Goal: Information Seeking & Learning: Check status

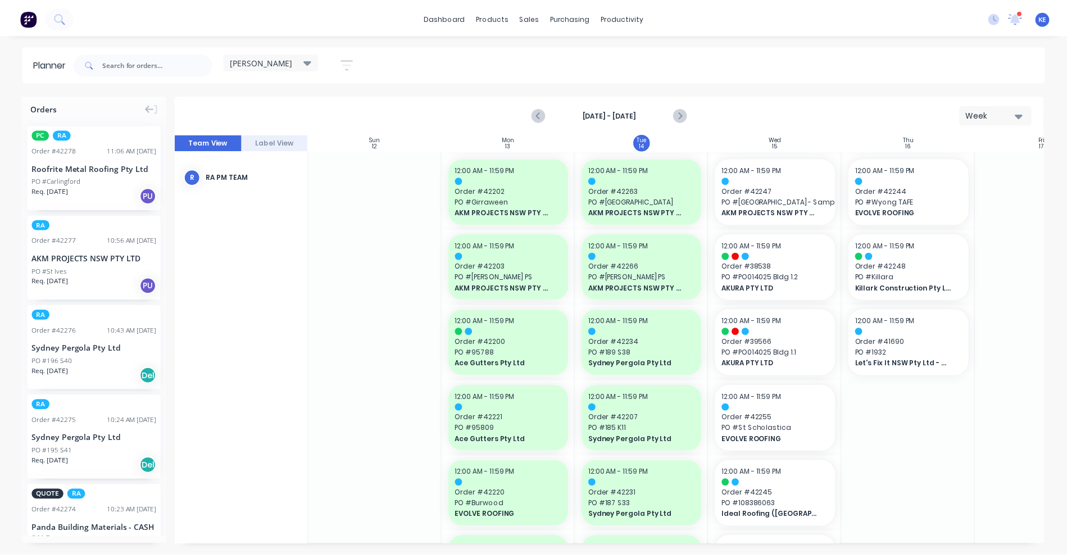
scroll to position [174, 1]
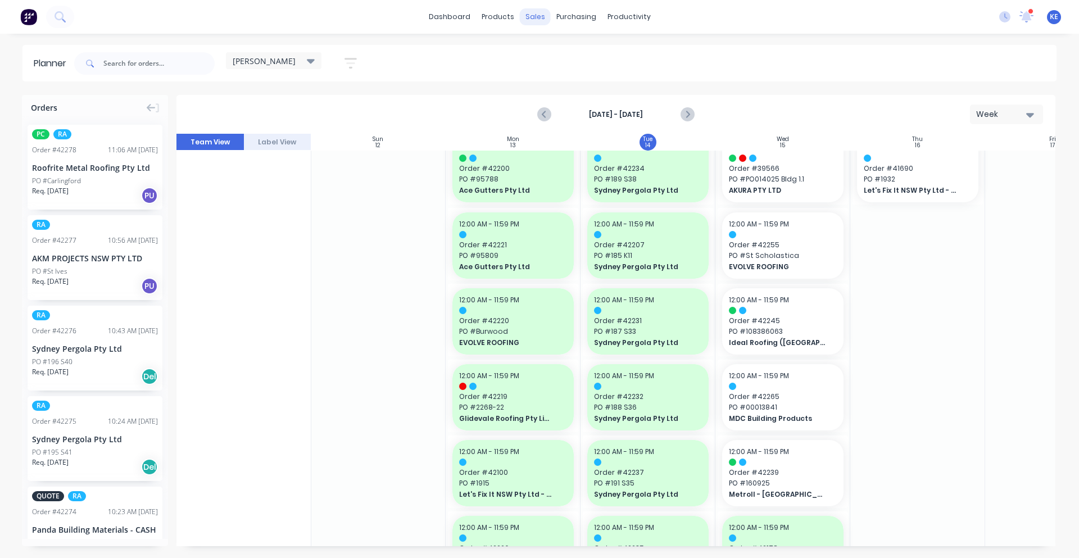
click at [534, 20] on div "sales" at bounding box center [535, 16] width 31 height 17
click at [559, 71] on div "Customers" at bounding box center [574, 76] width 40 height 10
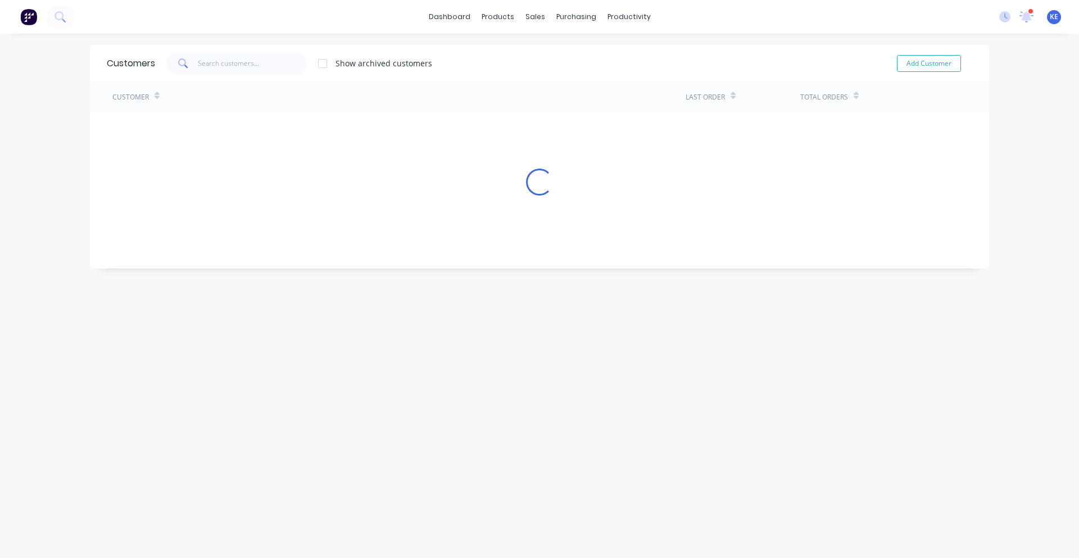
click at [223, 50] on div "Customers Show archived customers Add Customer" at bounding box center [539, 63] width 899 height 37
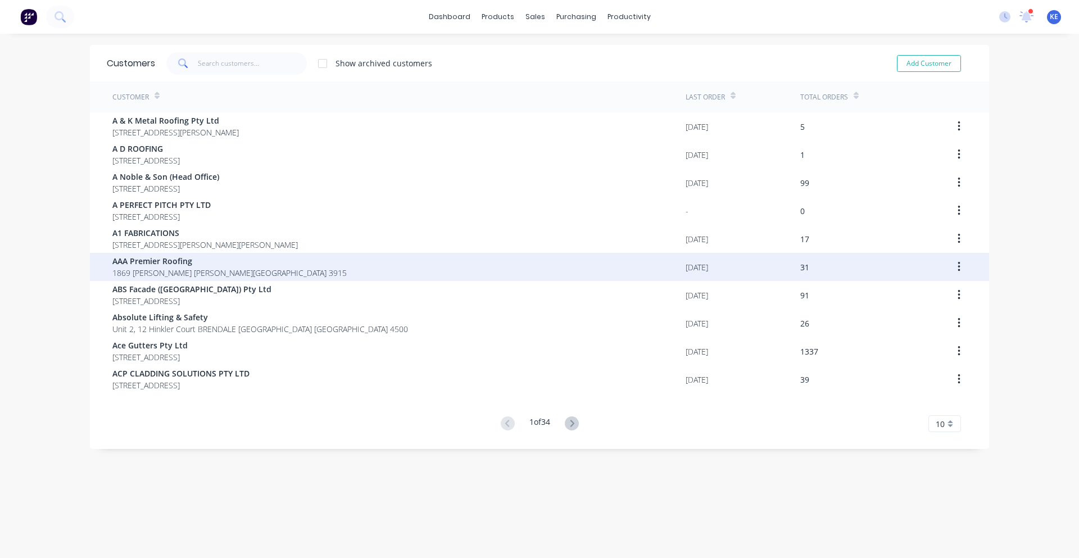
click at [162, 259] on span "AAA Premier Roofing" at bounding box center [229, 261] width 234 height 12
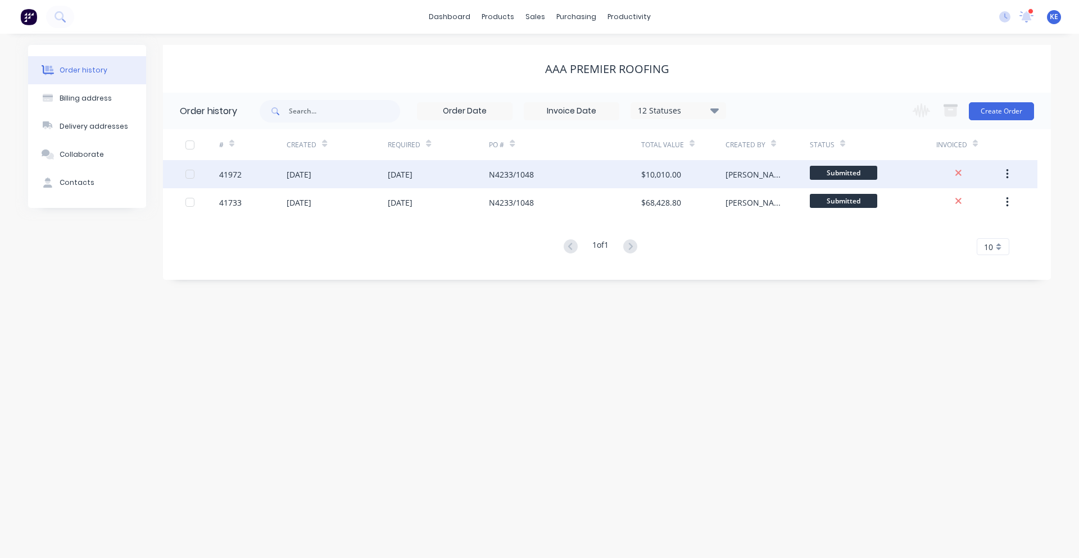
click at [568, 176] on div "N4233/1048" at bounding box center [565, 174] width 152 height 28
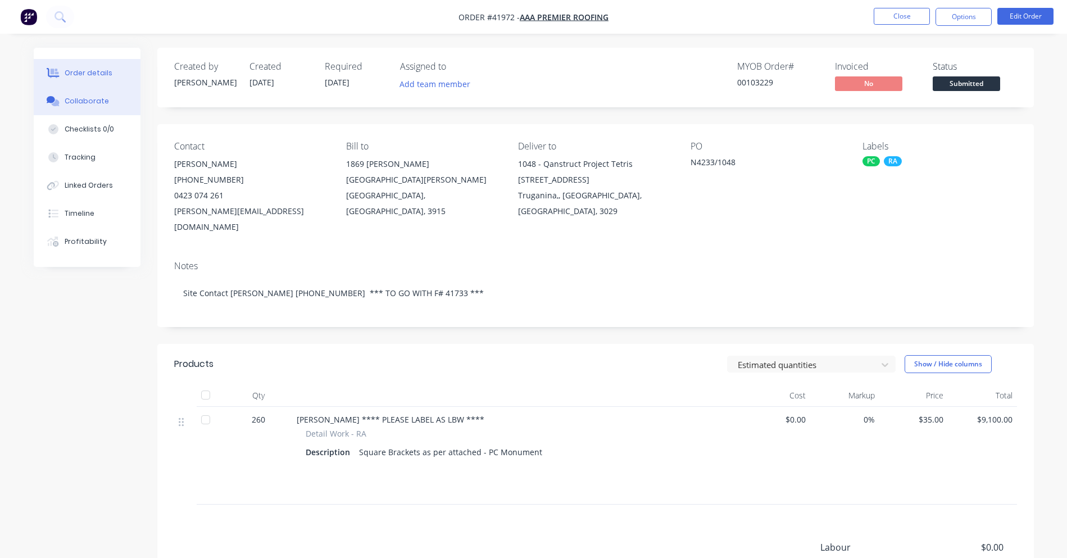
click at [84, 107] on button "Collaborate" at bounding box center [87, 101] width 107 height 28
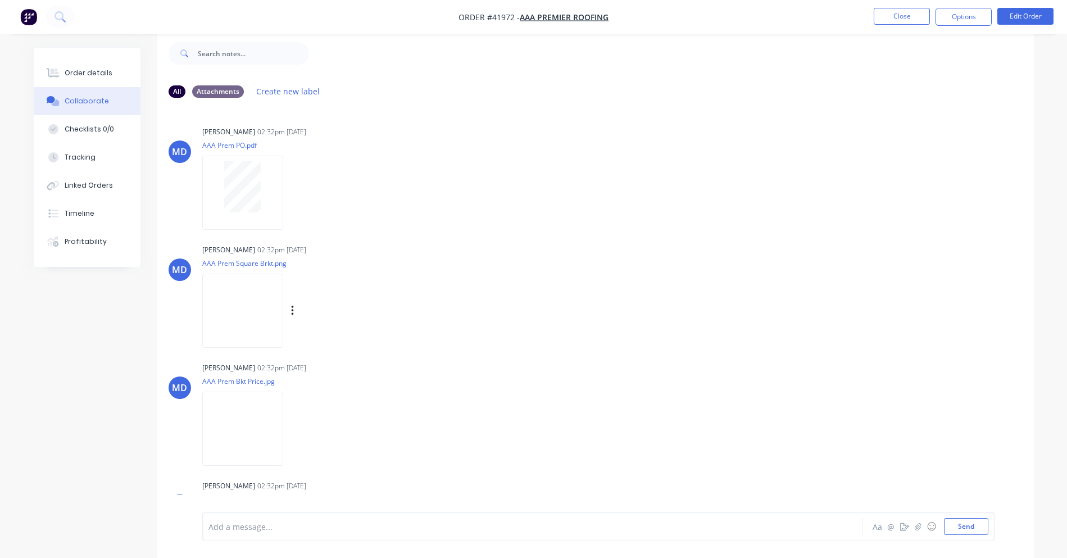
click at [254, 328] on img at bounding box center [242, 311] width 81 height 74
click at [906, 10] on button "Close" at bounding box center [902, 16] width 56 height 17
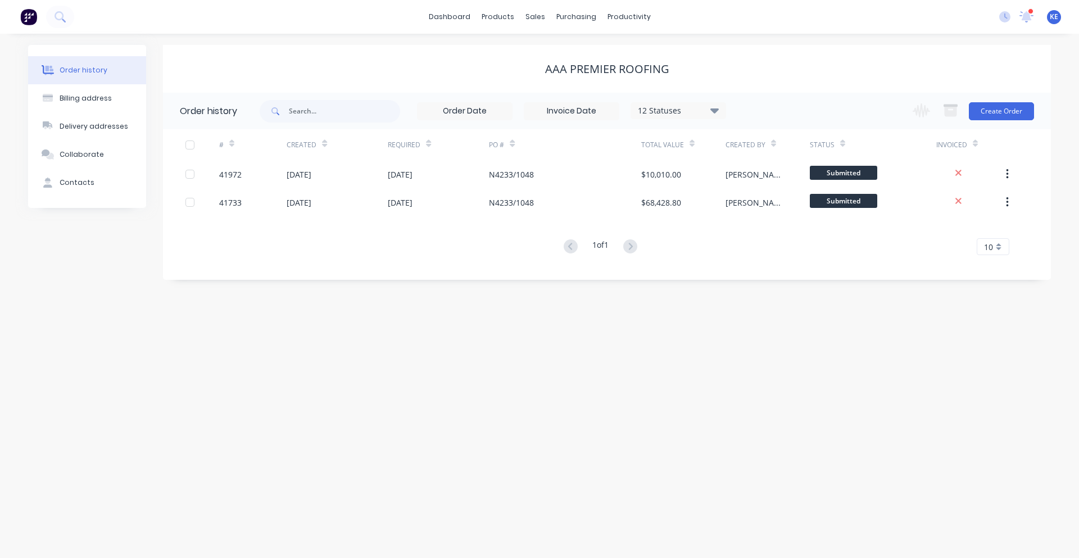
click at [714, 110] on icon at bounding box center [714, 110] width 8 height 5
click at [771, 240] on label at bounding box center [771, 240] width 0 height 0
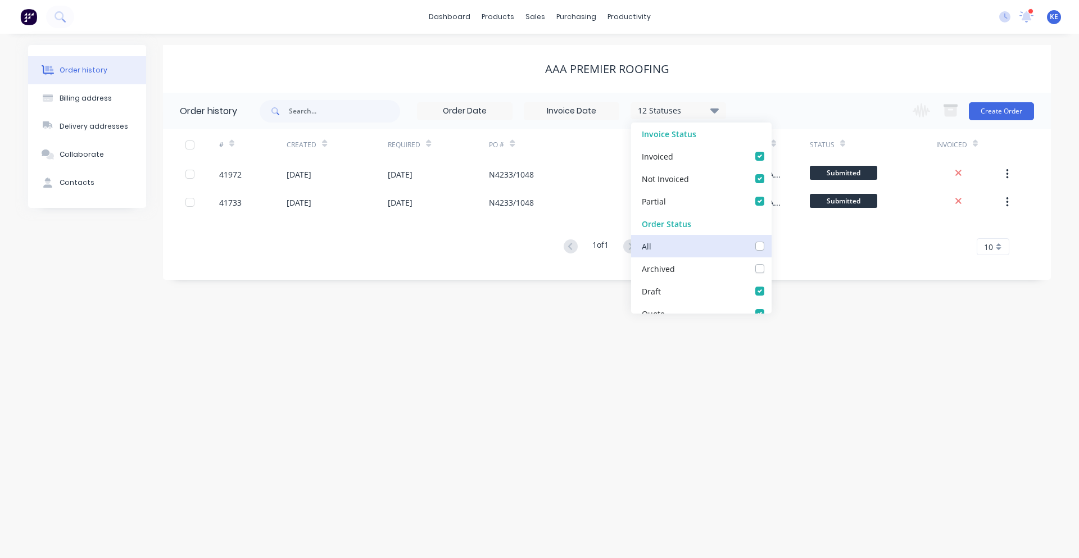
click at [771, 250] on input "checkbox" at bounding box center [775, 245] width 9 height 11
checkbox input "true"
click at [984, 434] on div "Order history Billing address Delivery addresses Collaborate Contacts AAA Premi…" at bounding box center [539, 296] width 1079 height 524
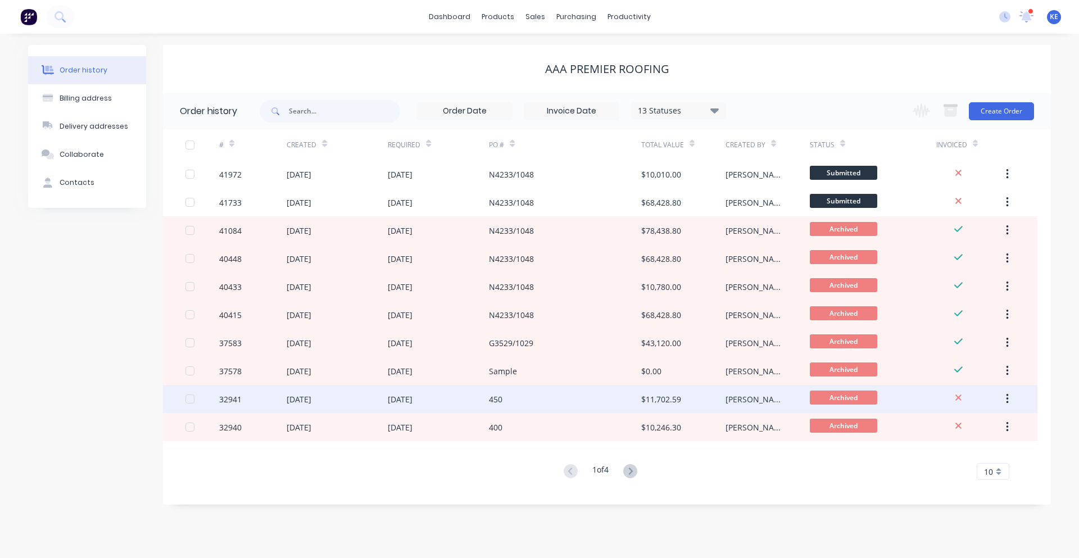
click at [685, 408] on div "$11,702.59" at bounding box center [683, 399] width 84 height 28
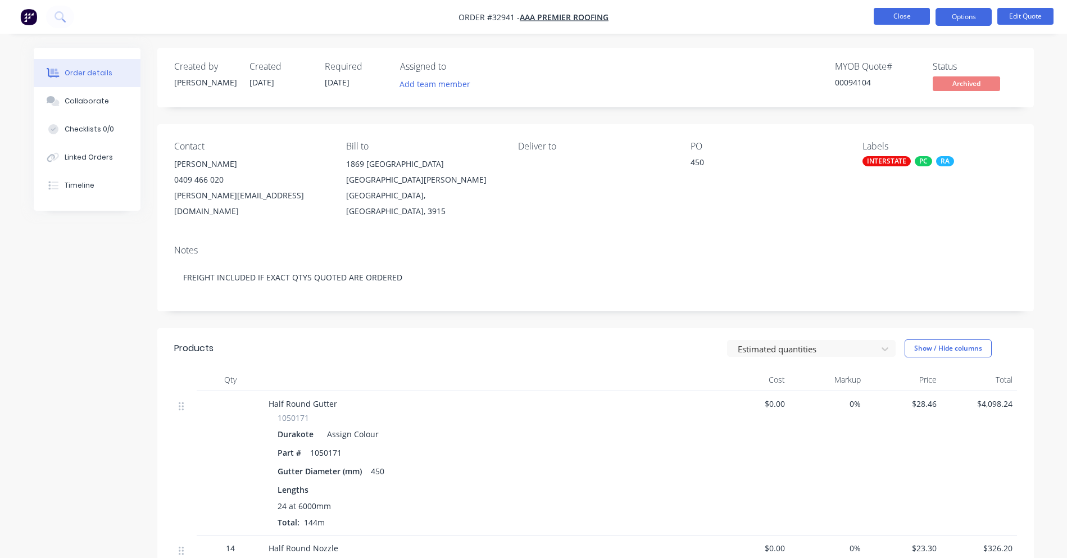
click at [911, 19] on button "Close" at bounding box center [902, 16] width 56 height 17
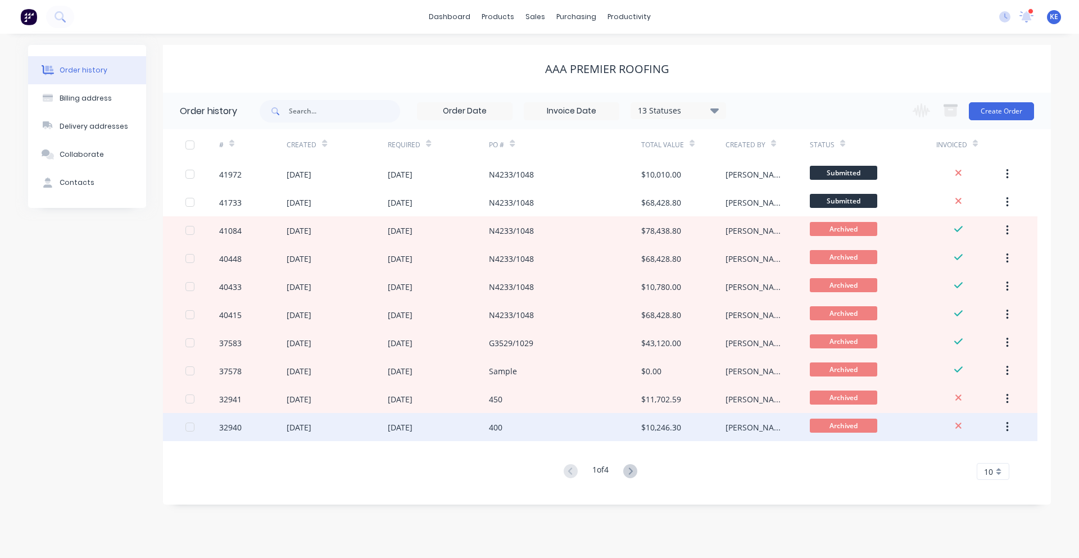
click at [573, 434] on div "400" at bounding box center [565, 427] width 152 height 28
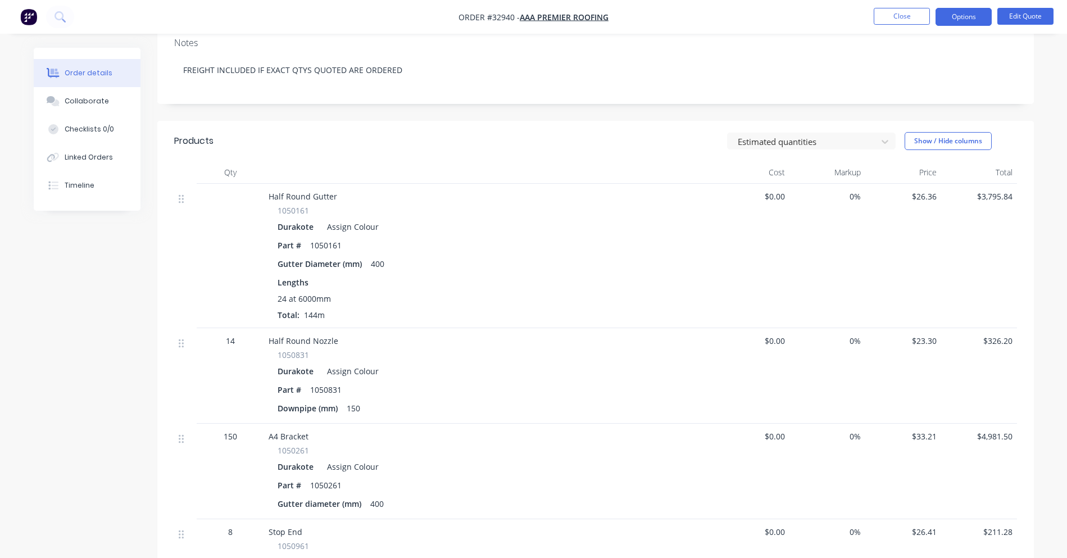
scroll to position [234, 0]
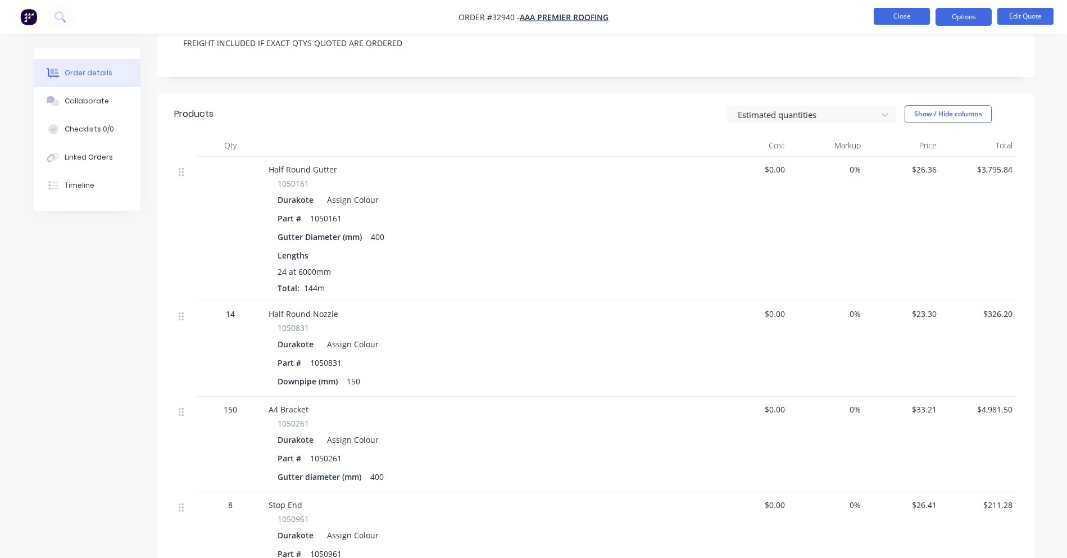
click at [882, 15] on button "Close" at bounding box center [902, 16] width 56 height 17
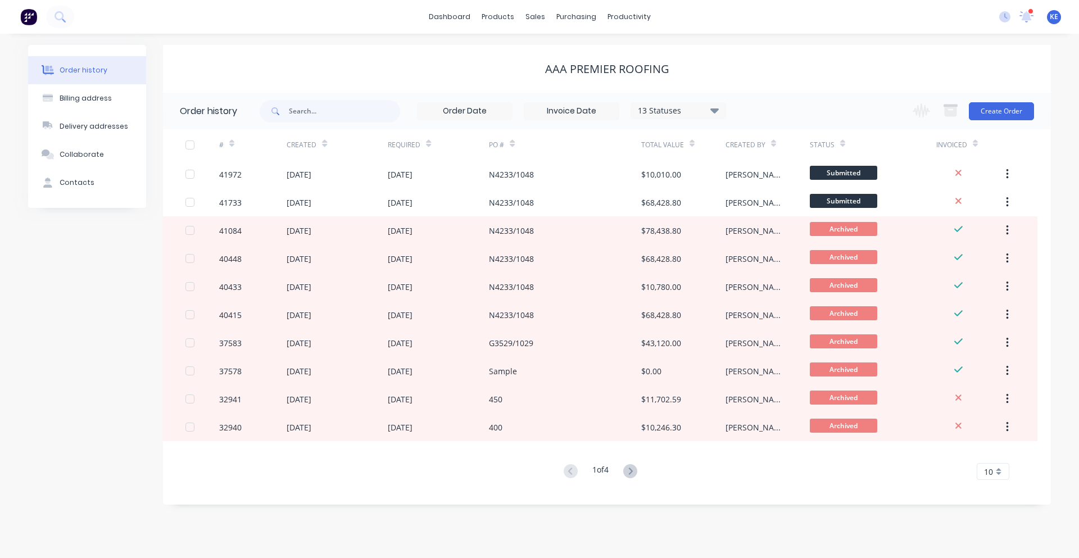
drag, startPoint x: 578, startPoint y: 384, endPoint x: 1049, endPoint y: 401, distance: 470.8
click at [1049, 401] on div "Order history 13 Statuses Invoice Status Invoiced Not Invoiced Partial Order St…" at bounding box center [607, 293] width 888 height 401
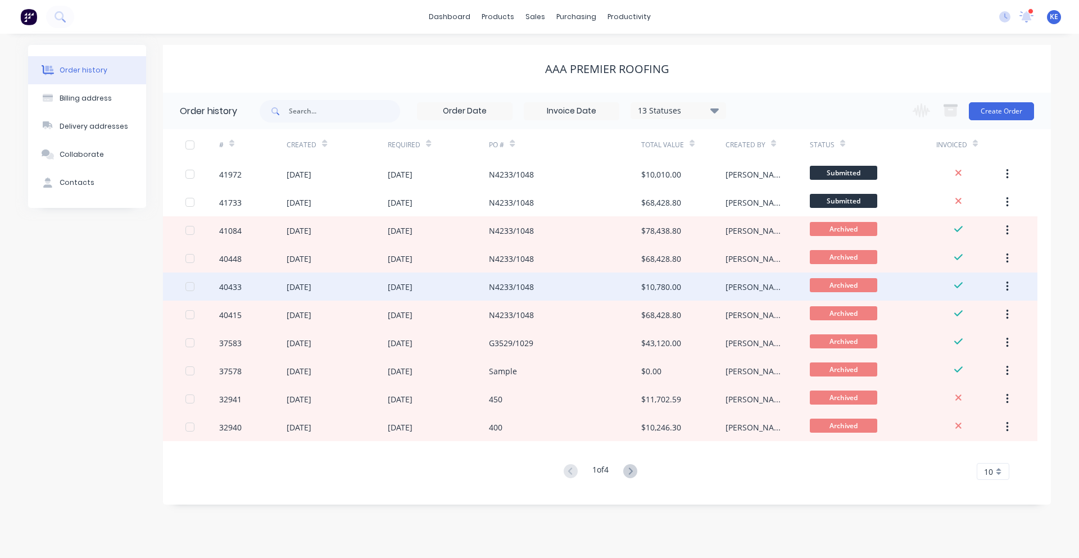
click at [674, 283] on div "$10,780.00" at bounding box center [661, 287] width 40 height 12
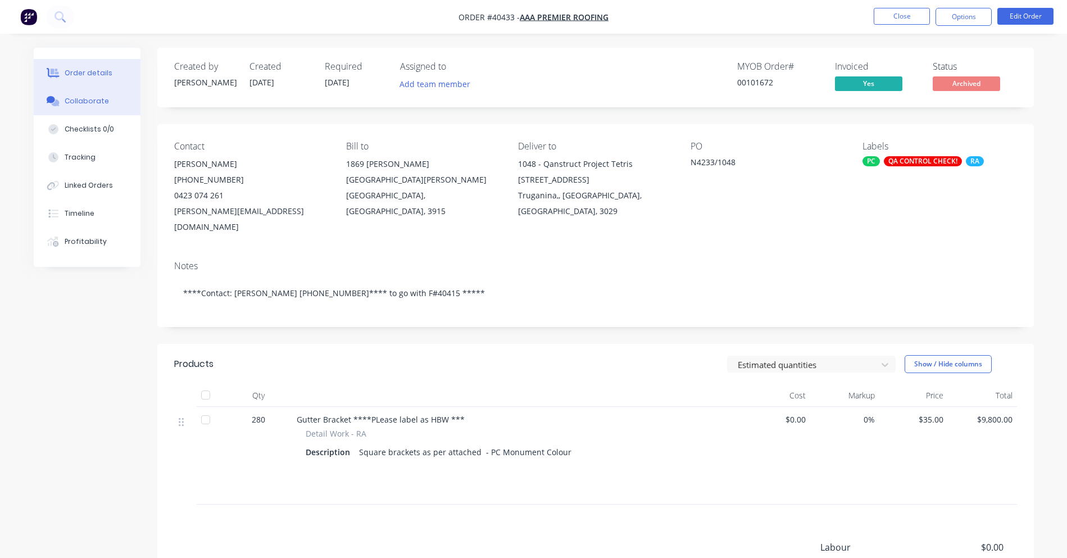
click at [88, 111] on button "Collaborate" at bounding box center [87, 101] width 107 height 28
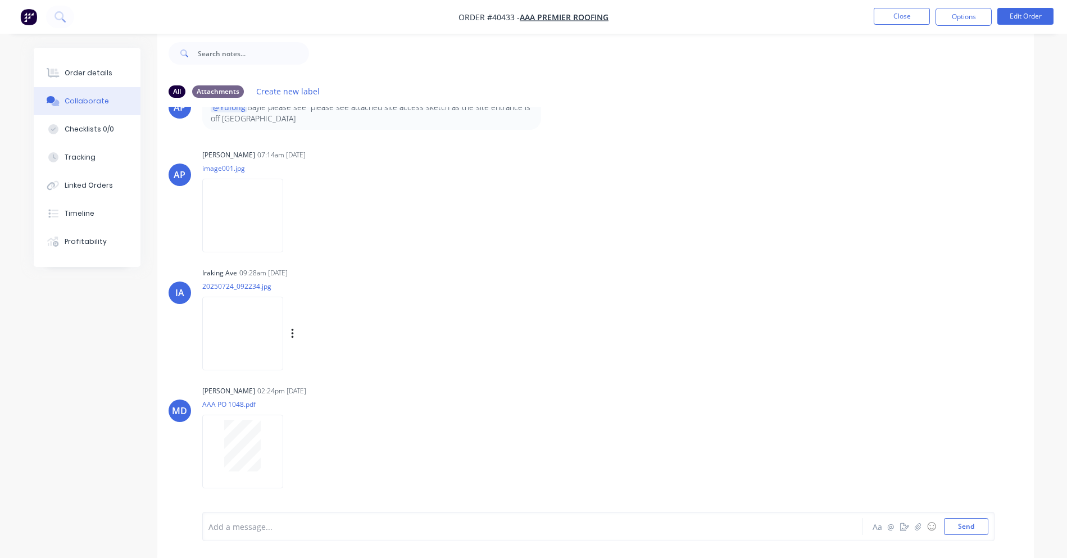
scroll to position [456, 0]
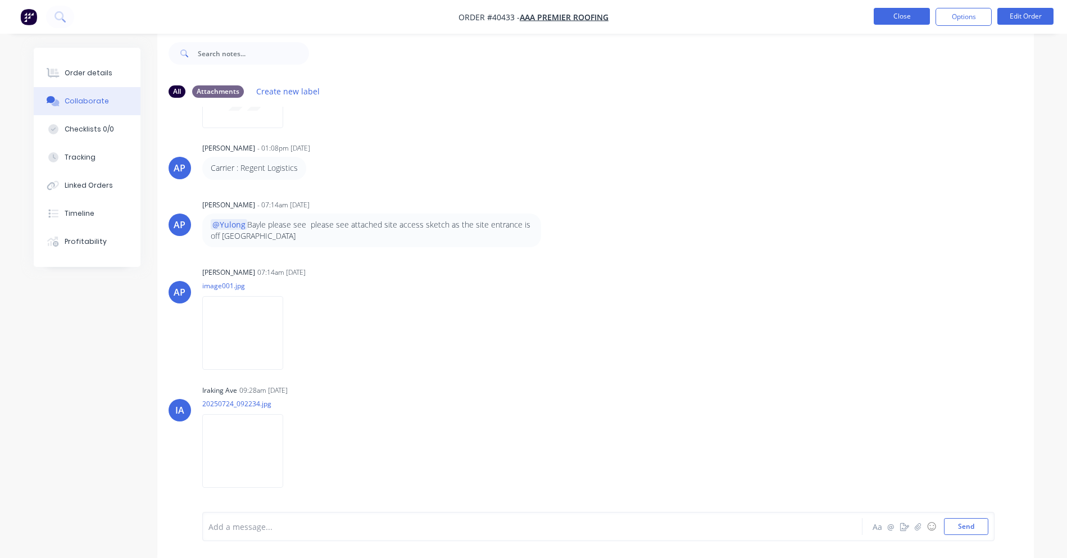
click at [890, 21] on button "Close" at bounding box center [902, 16] width 56 height 17
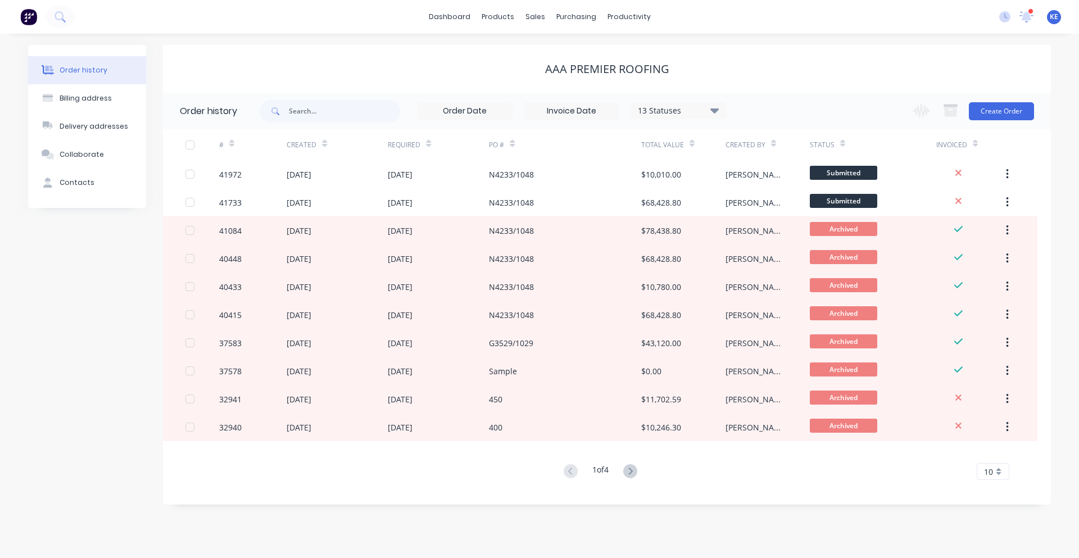
click at [631, 473] on icon at bounding box center [630, 471] width 14 height 14
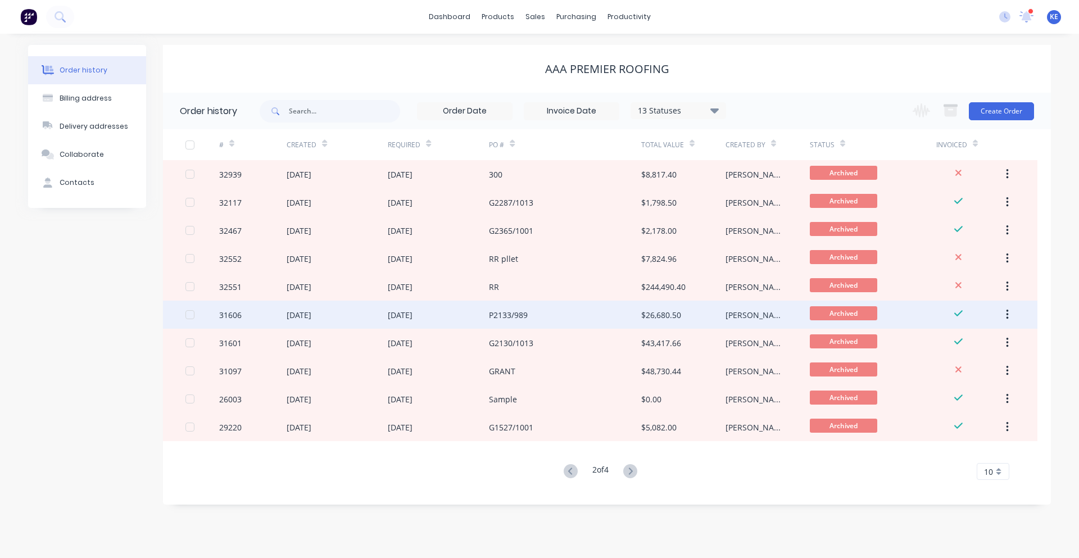
click at [591, 306] on div "P2133/989" at bounding box center [565, 315] width 152 height 28
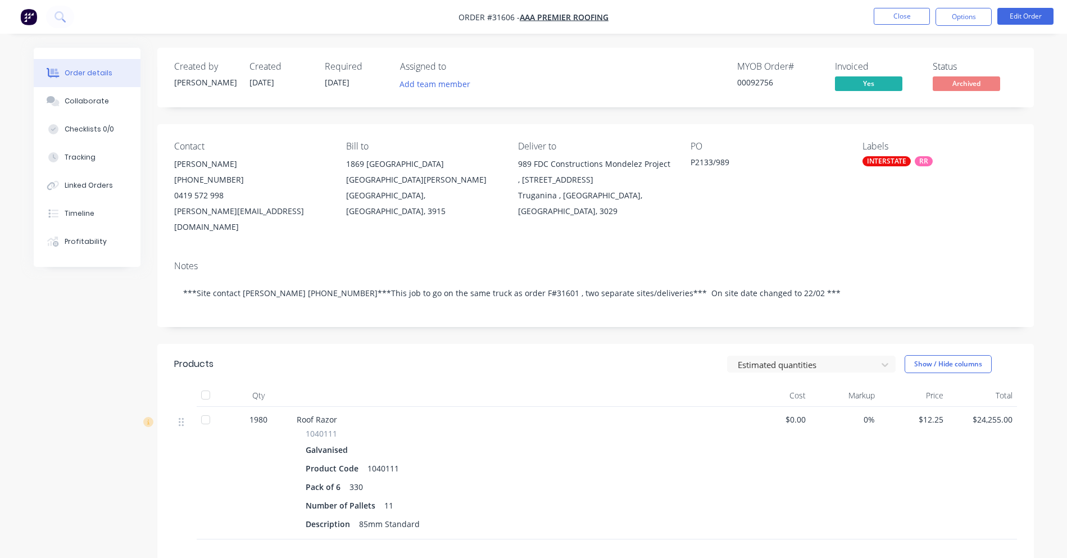
click at [899, 6] on nav "Order #31606 - AAA Premier Roofing Close Options Edit Order" at bounding box center [533, 17] width 1067 height 34
click at [901, 26] on nav "Order #31606 - AAA Premier Roofing Close Options Edit Order" at bounding box center [533, 17] width 1067 height 34
click at [904, 20] on button "Close" at bounding box center [902, 16] width 56 height 17
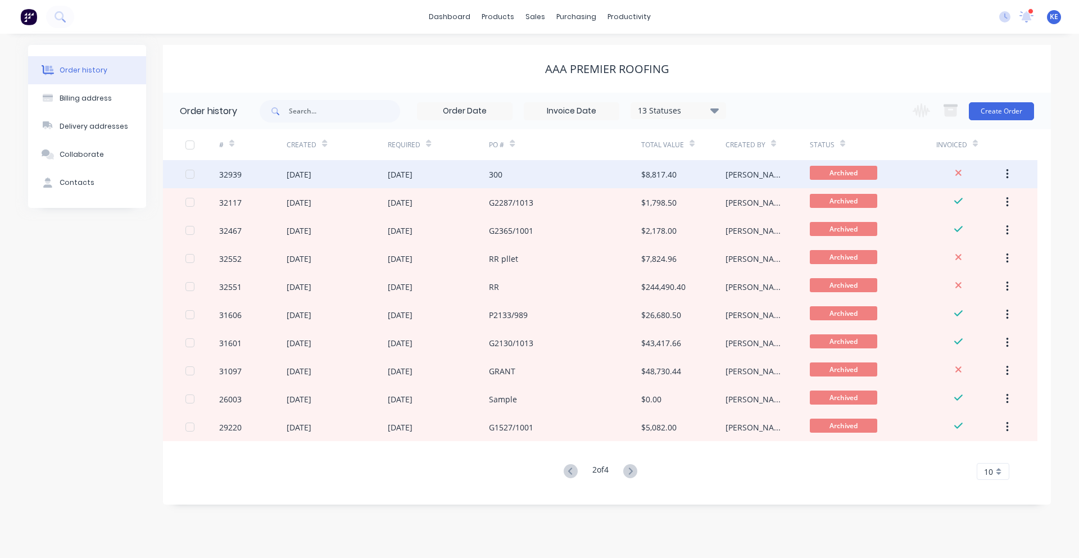
click at [640, 175] on div "300" at bounding box center [565, 174] width 152 height 28
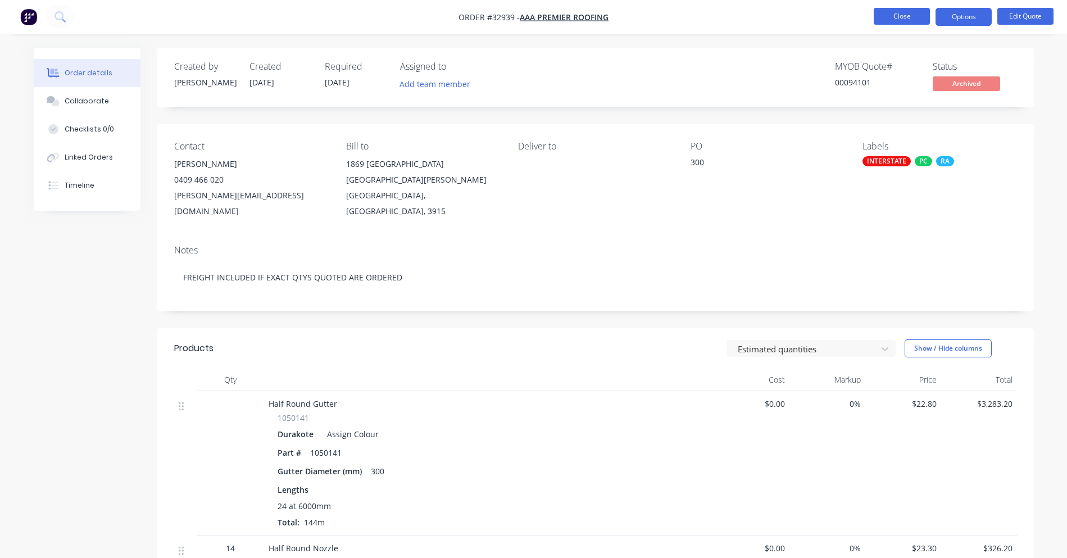
click at [900, 13] on button "Close" at bounding box center [902, 16] width 56 height 17
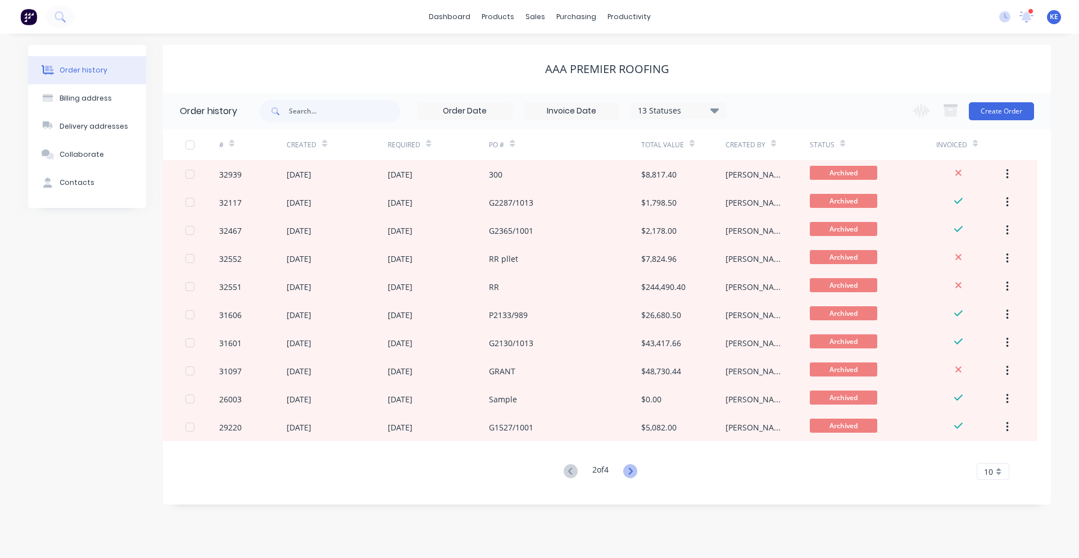
click at [637, 471] on icon at bounding box center [630, 471] width 14 height 14
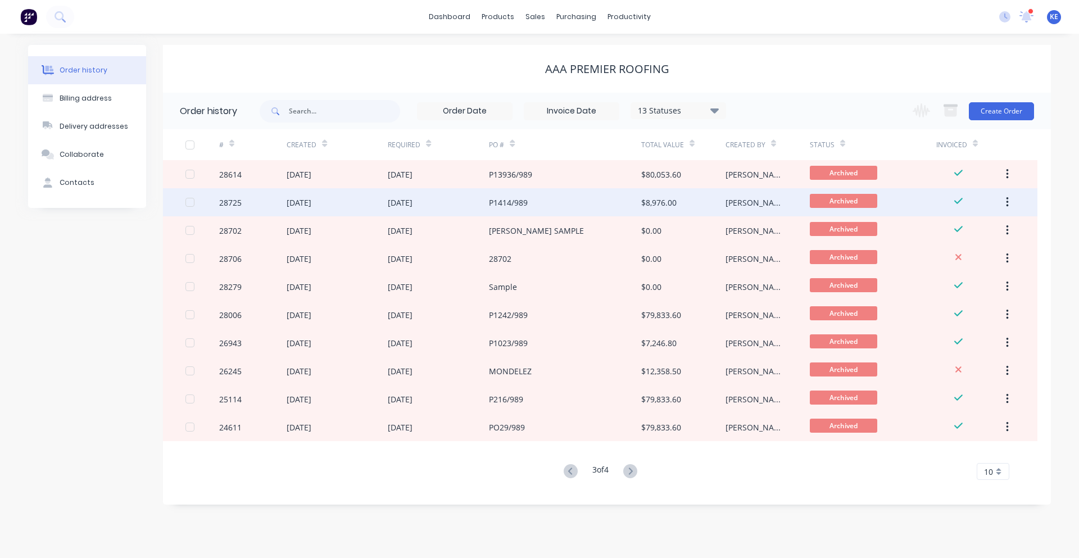
click at [632, 208] on div "P1414/989" at bounding box center [565, 202] width 152 height 28
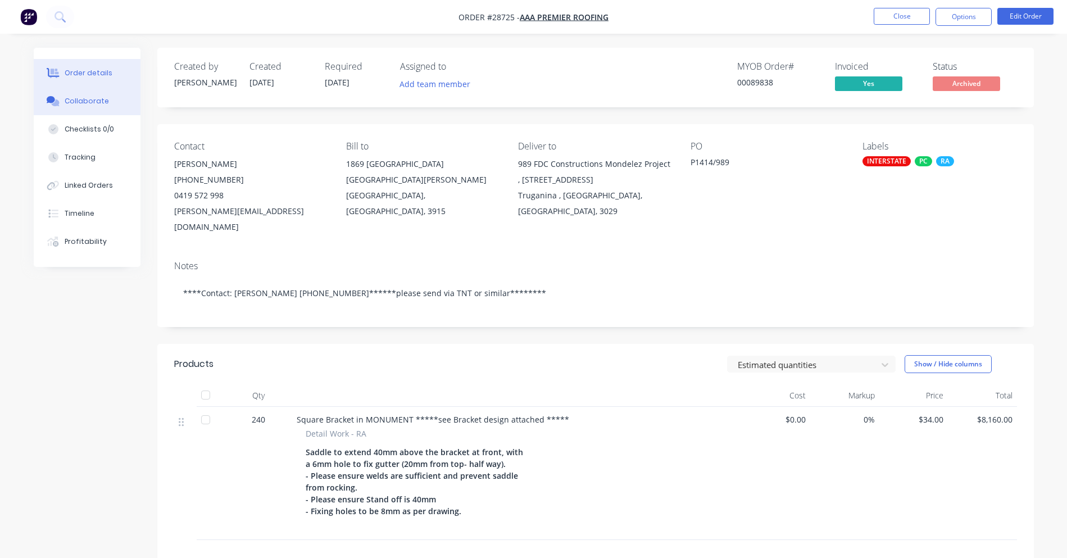
click at [102, 104] on div "Collaborate" at bounding box center [87, 101] width 44 height 10
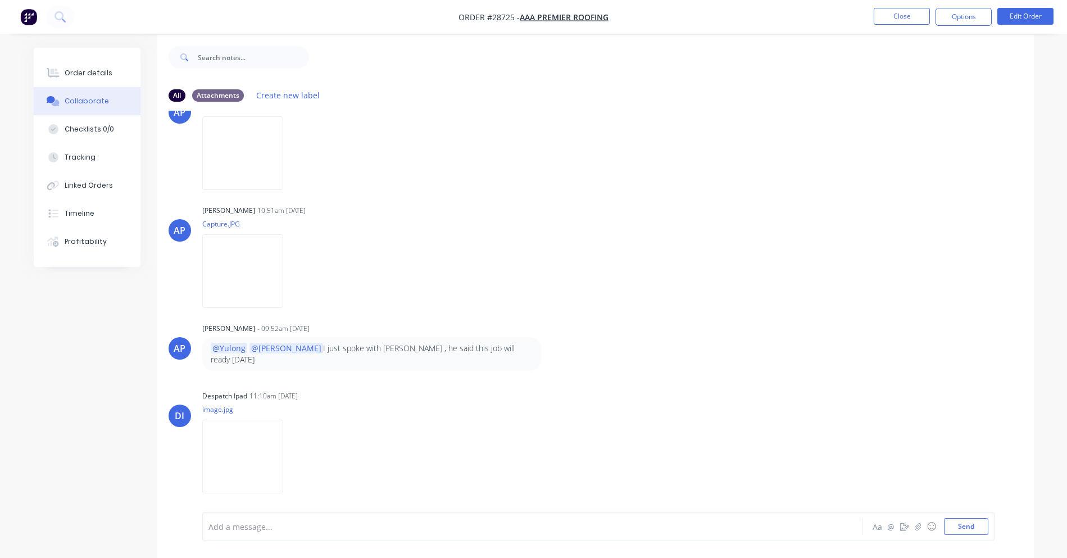
scroll to position [17, 0]
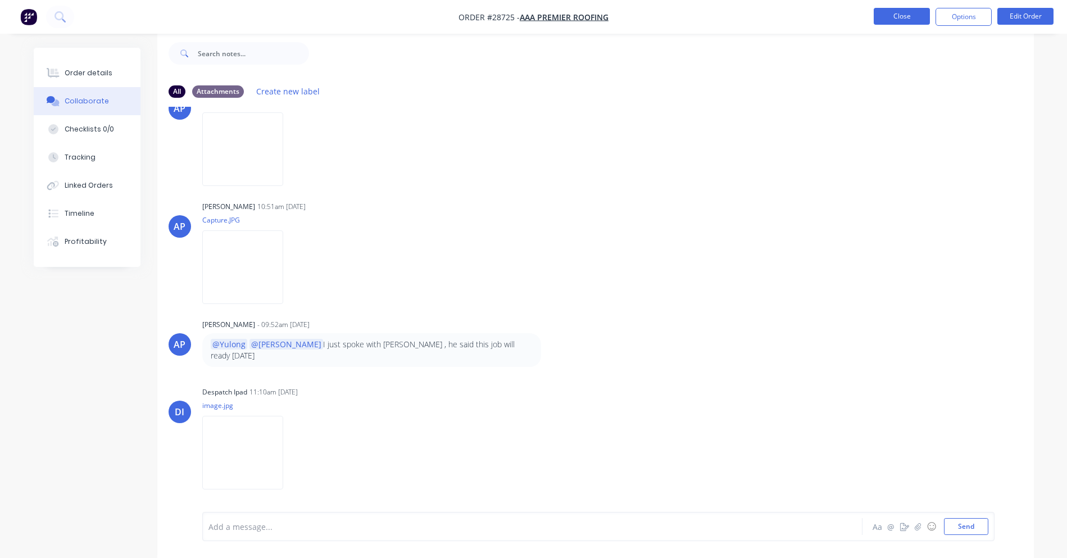
click at [915, 13] on button "Close" at bounding box center [902, 16] width 56 height 17
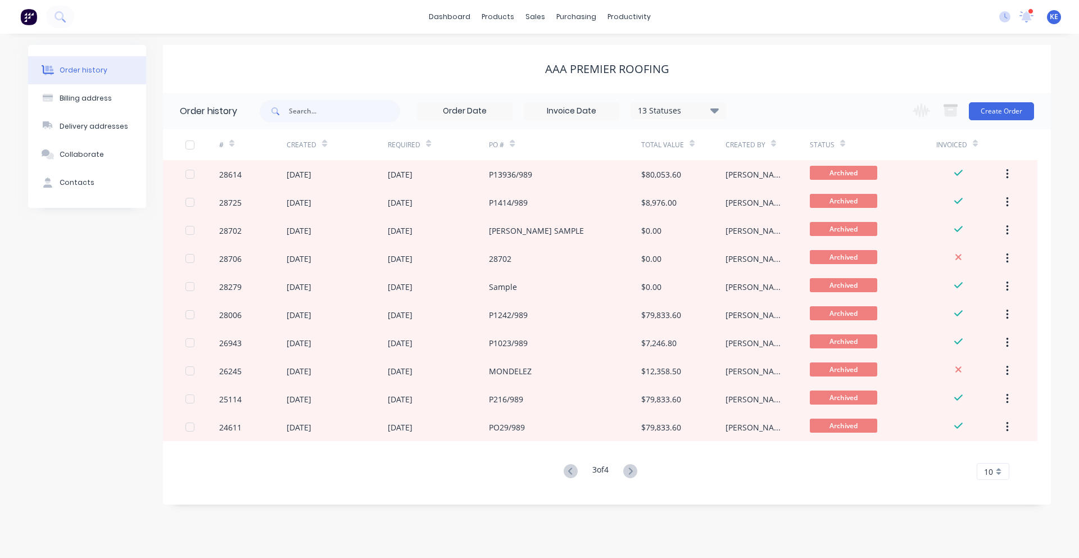
click at [551, 479] on div "3 of 4 10 5 10 15 20 25 30 35" at bounding box center [600, 472] width 875 height 16
click at [572, 473] on icon at bounding box center [571, 471] width 14 height 14
click at [565, 469] on icon at bounding box center [571, 471] width 14 height 14
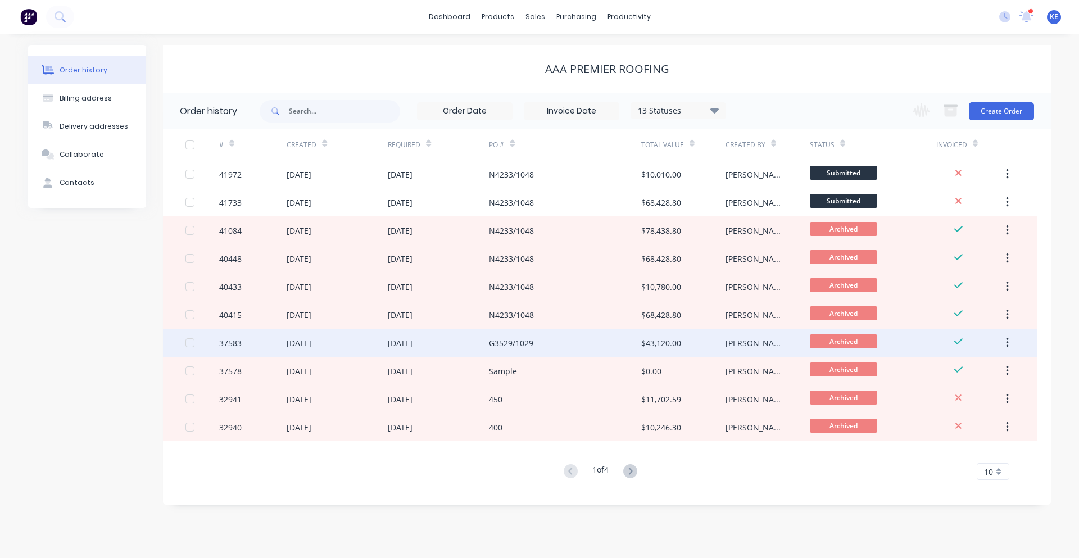
click at [555, 342] on div "G3529/1029" at bounding box center [565, 343] width 152 height 28
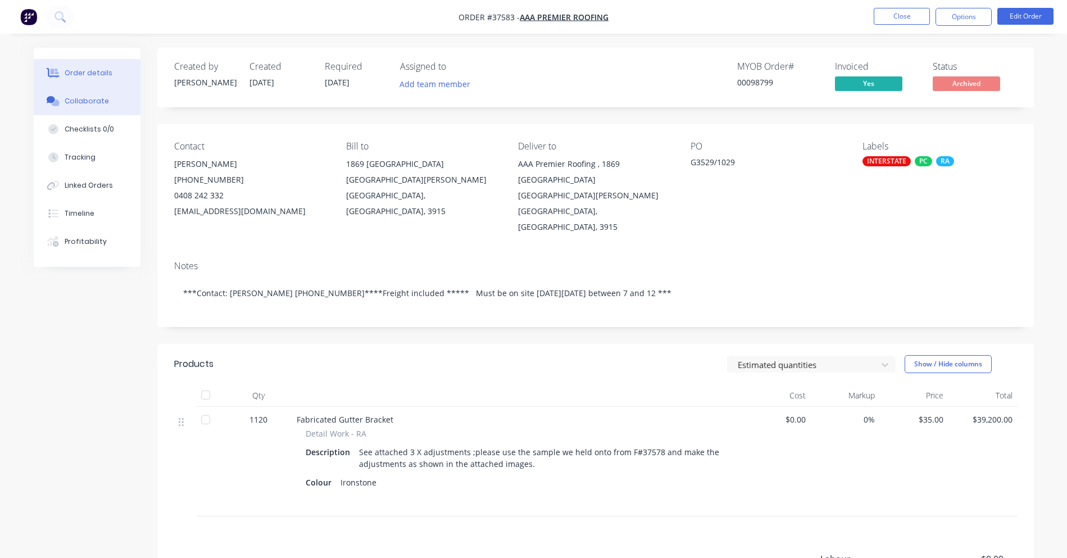
click at [97, 105] on div "Collaborate" at bounding box center [87, 101] width 44 height 10
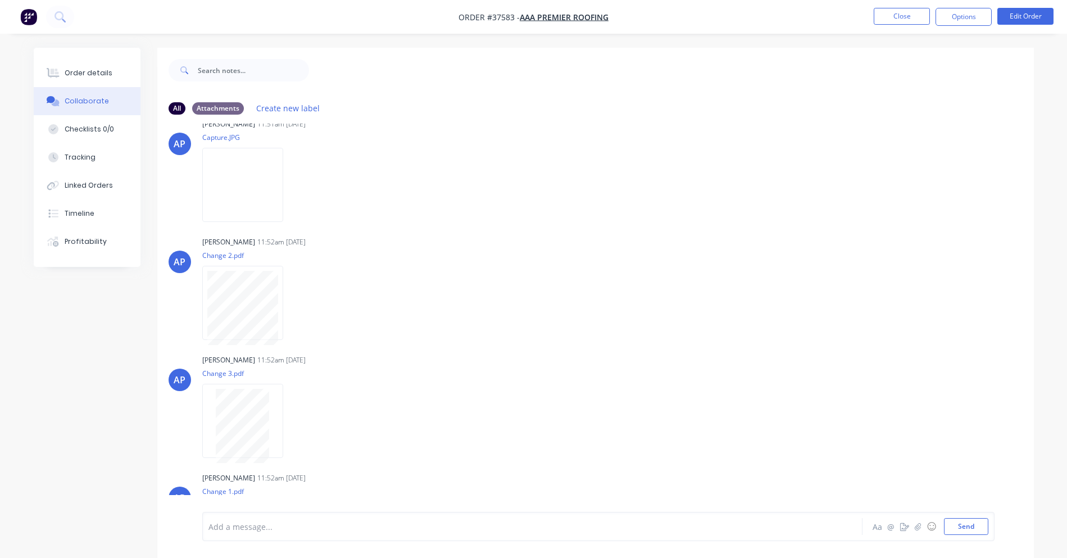
scroll to position [372, 0]
